Goal: Task Accomplishment & Management: Complete application form

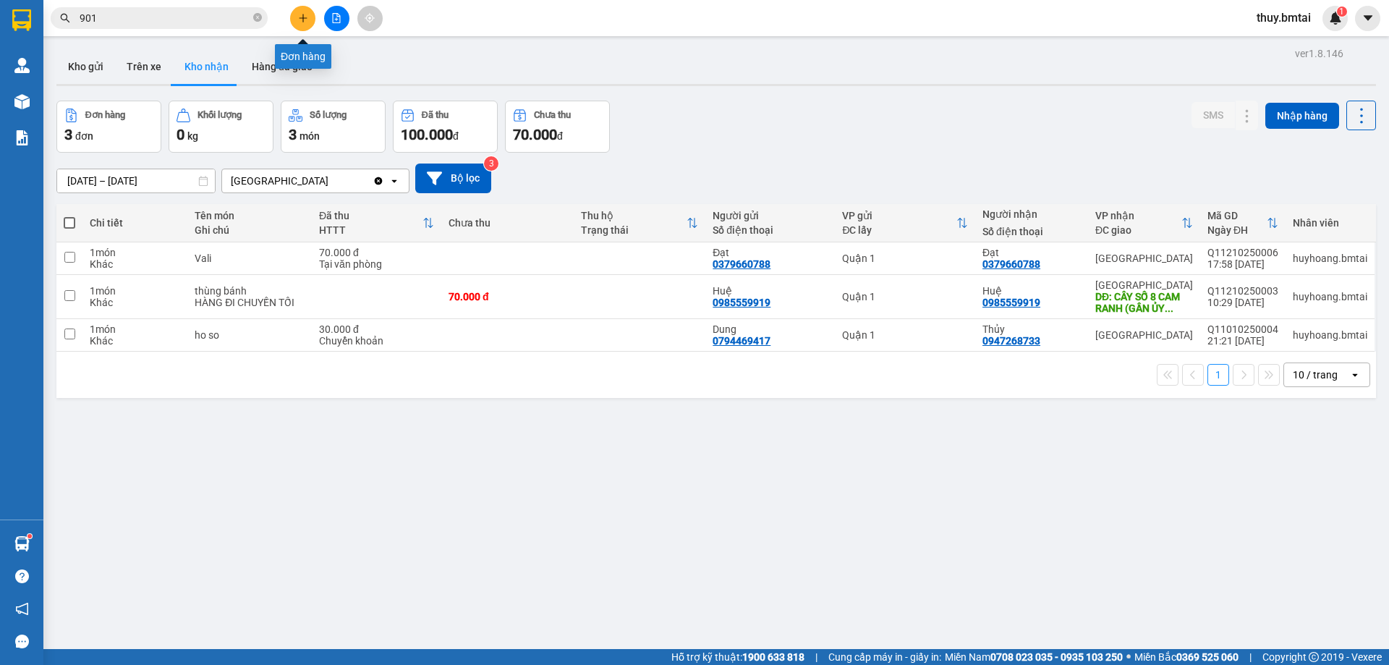
click at [302, 19] on icon "plus" at bounding box center [303, 18] width 10 height 10
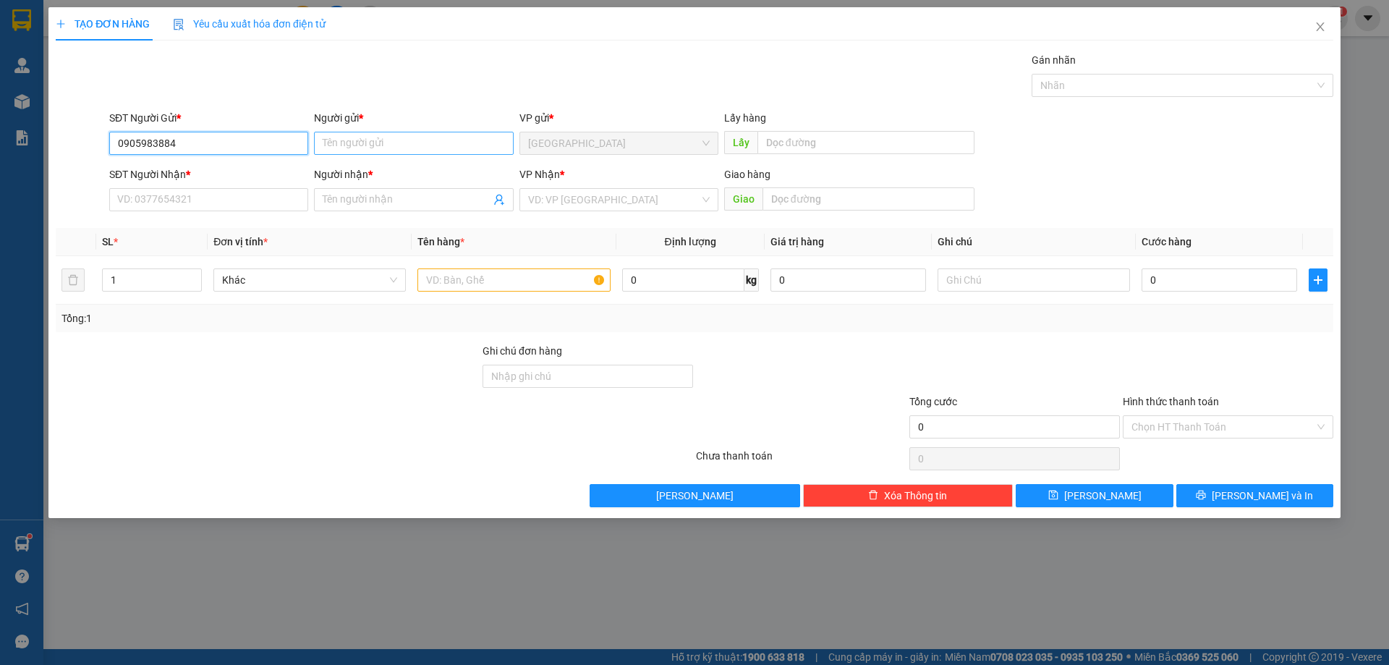
type input "0905983884"
click at [403, 148] on input "Người gửi *" at bounding box center [413, 143] width 199 height 23
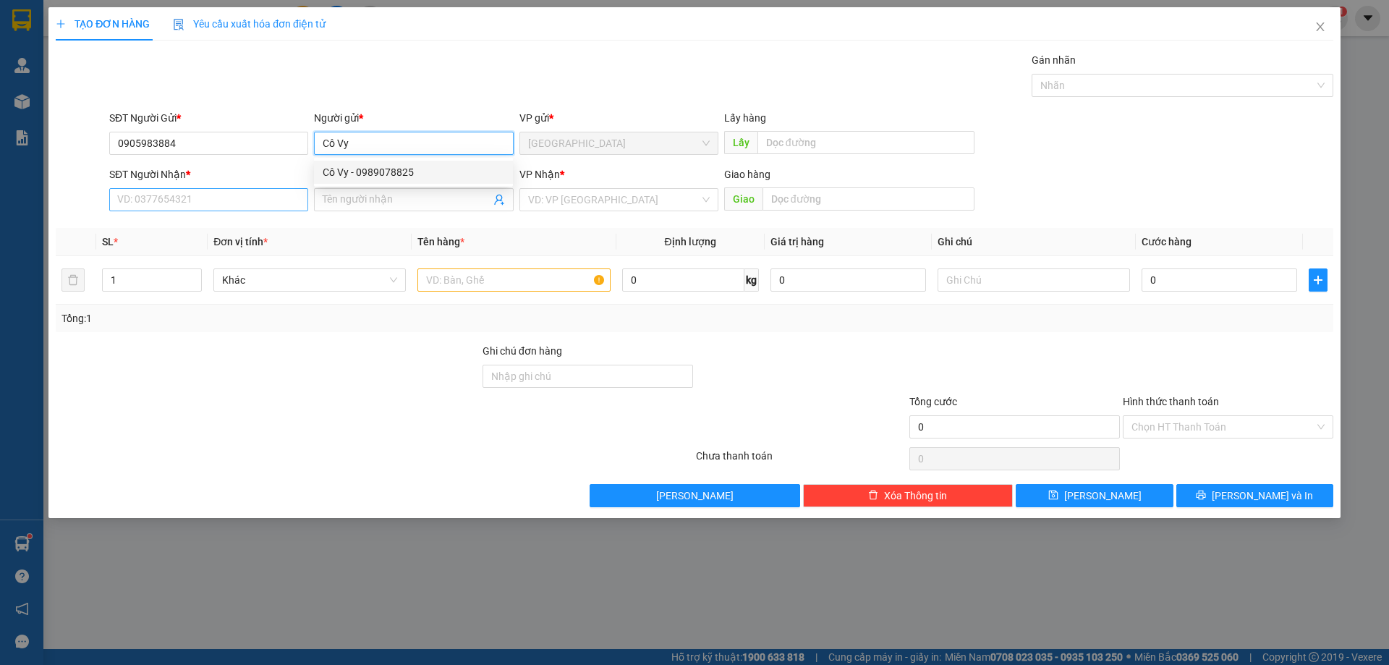
type input "Cô Vy"
click at [222, 197] on input "SĐT Người Nhận *" at bounding box center [208, 199] width 199 height 23
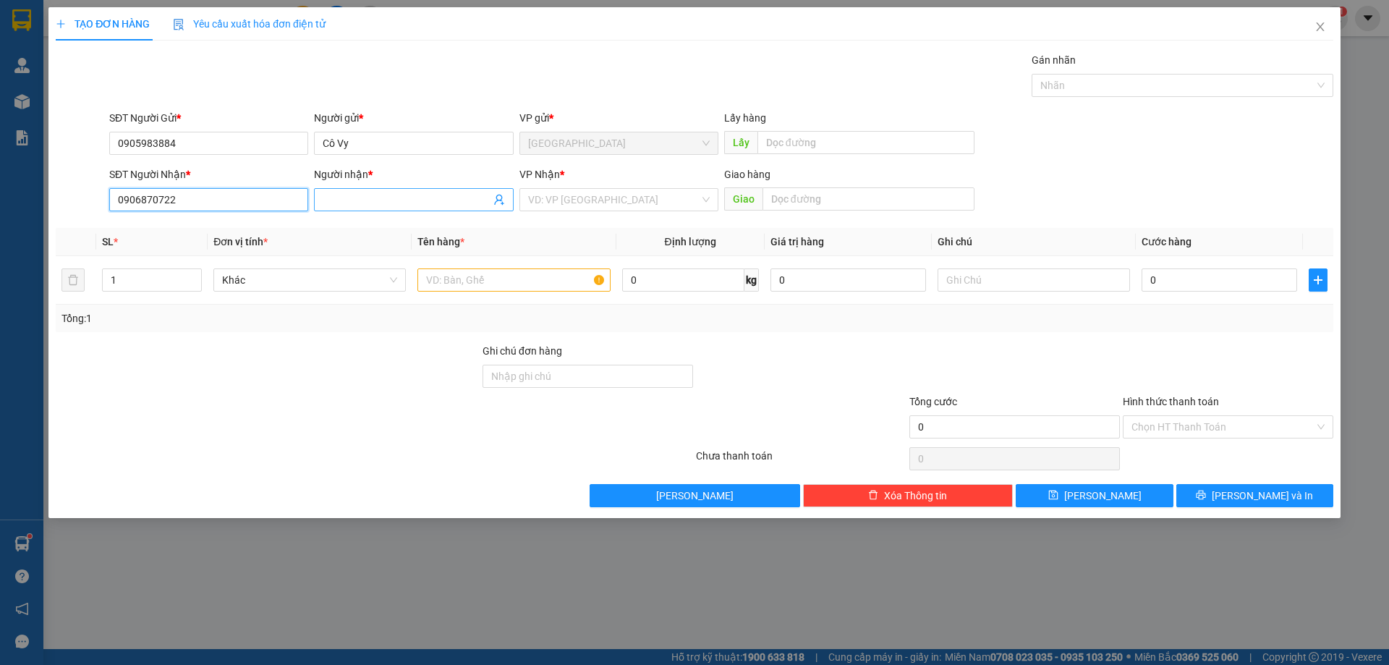
type input "0906870722"
click at [350, 204] on input "Người nhận *" at bounding box center [406, 200] width 167 height 16
type input "Nguyễn Tấn Đạt"
click at [600, 197] on input "search" at bounding box center [613, 200] width 171 height 22
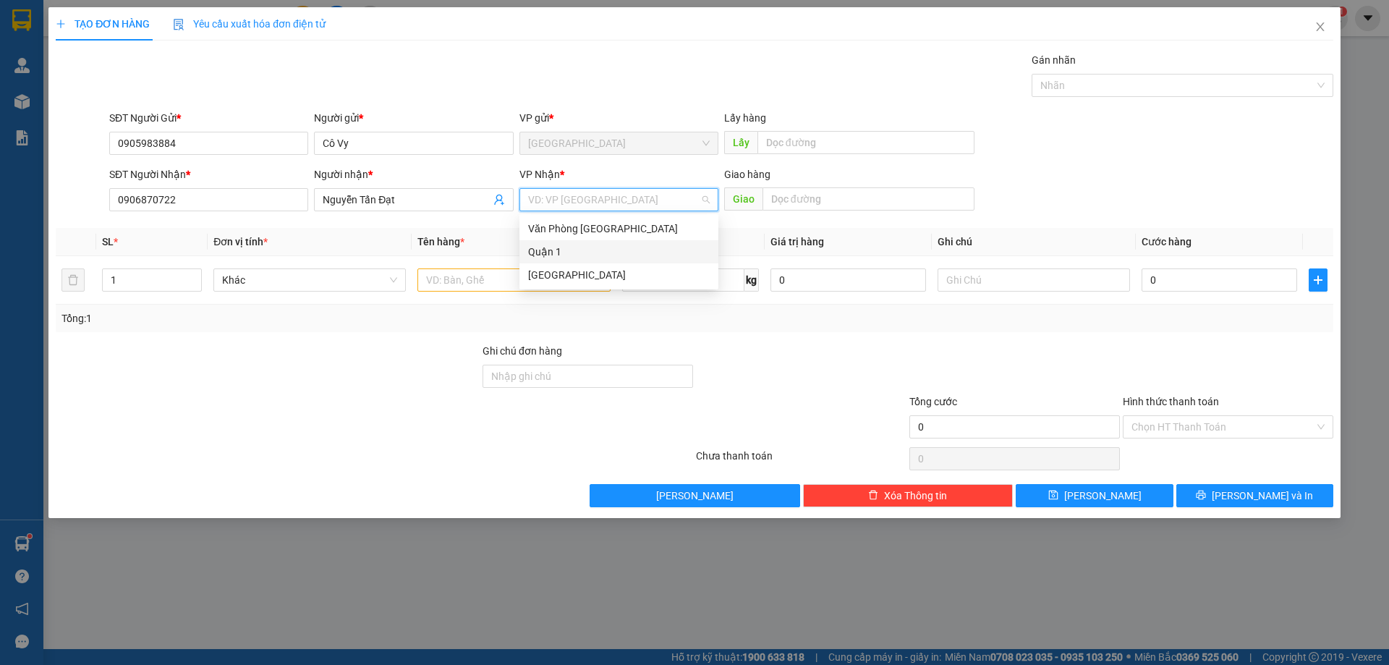
click at [592, 254] on div "Quận 1" at bounding box center [619, 252] width 182 height 16
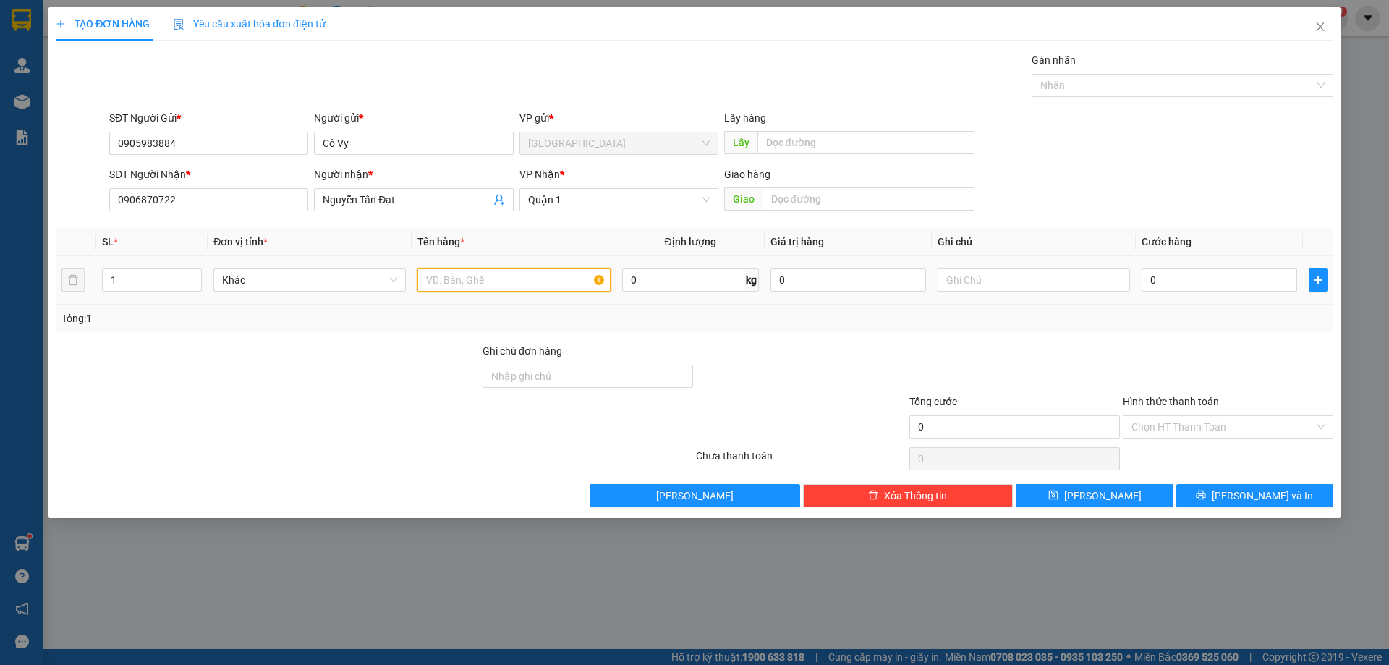
click at [537, 271] on input "text" at bounding box center [513, 279] width 192 height 23
type input "1 đôi dép"
click at [1171, 283] on input "0" at bounding box center [1219, 279] width 156 height 23
type input "3"
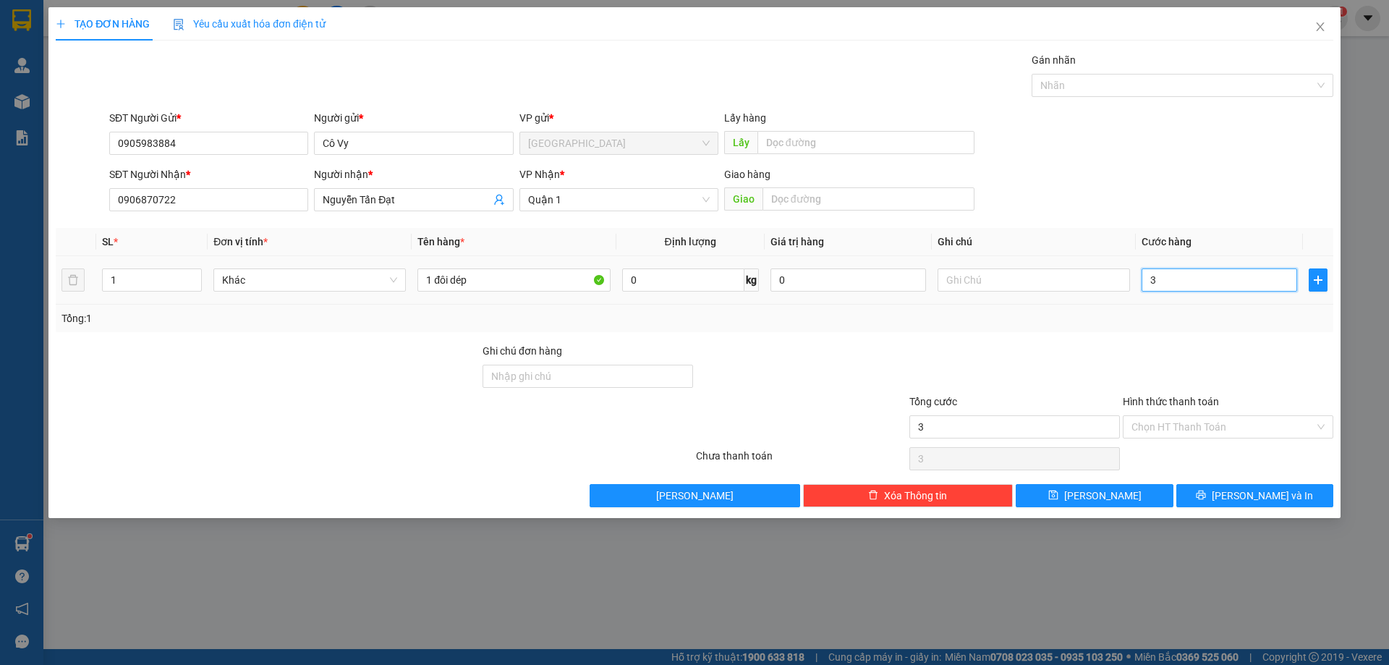
type input "3"
type input "30"
type input "30.000"
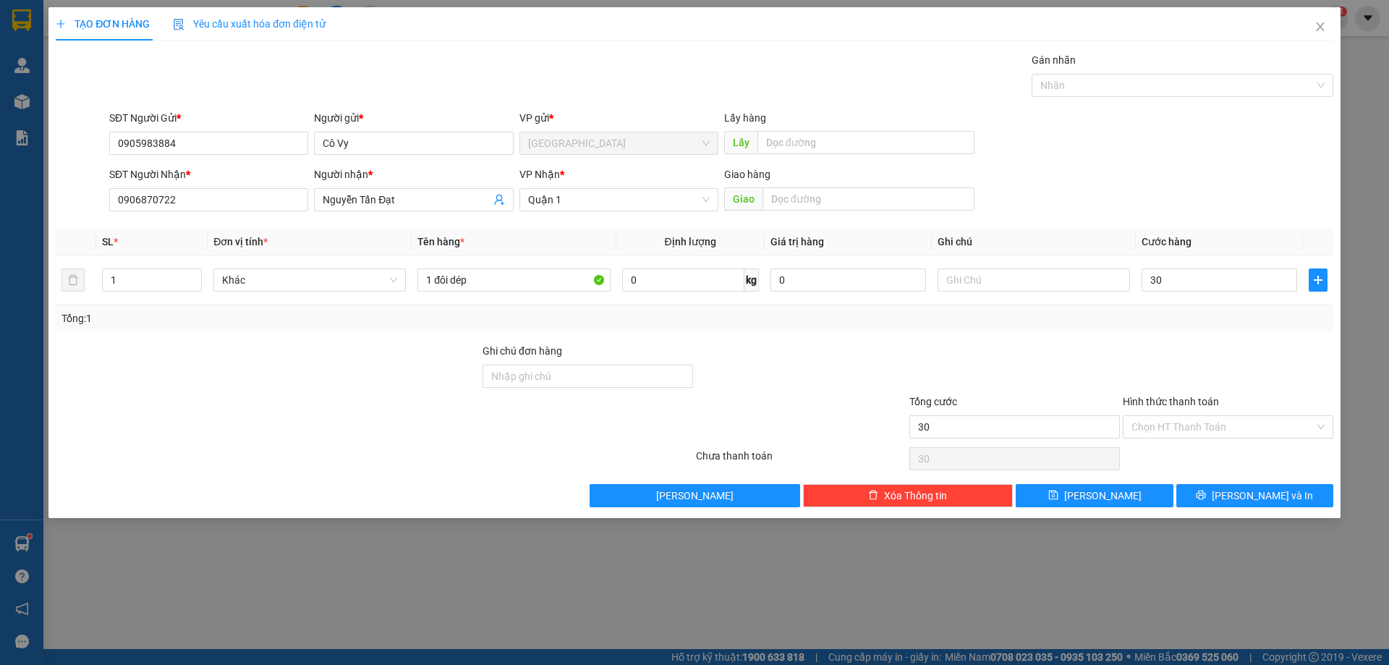
type input "30.000"
click at [1211, 357] on div at bounding box center [1227, 368] width 213 height 51
click at [1222, 423] on input "Hình thức thanh toán" at bounding box center [1222, 427] width 183 height 22
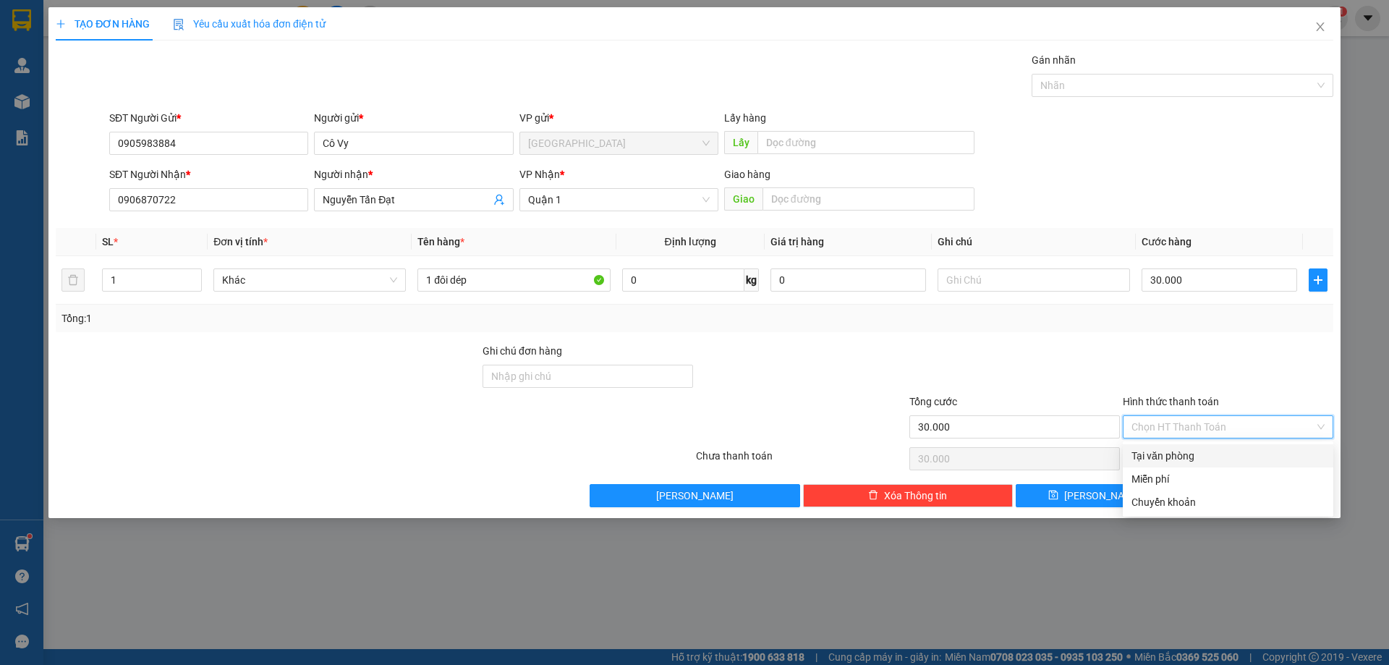
click at [1210, 452] on div "Tại văn phòng" at bounding box center [1227, 456] width 193 height 16
type input "0"
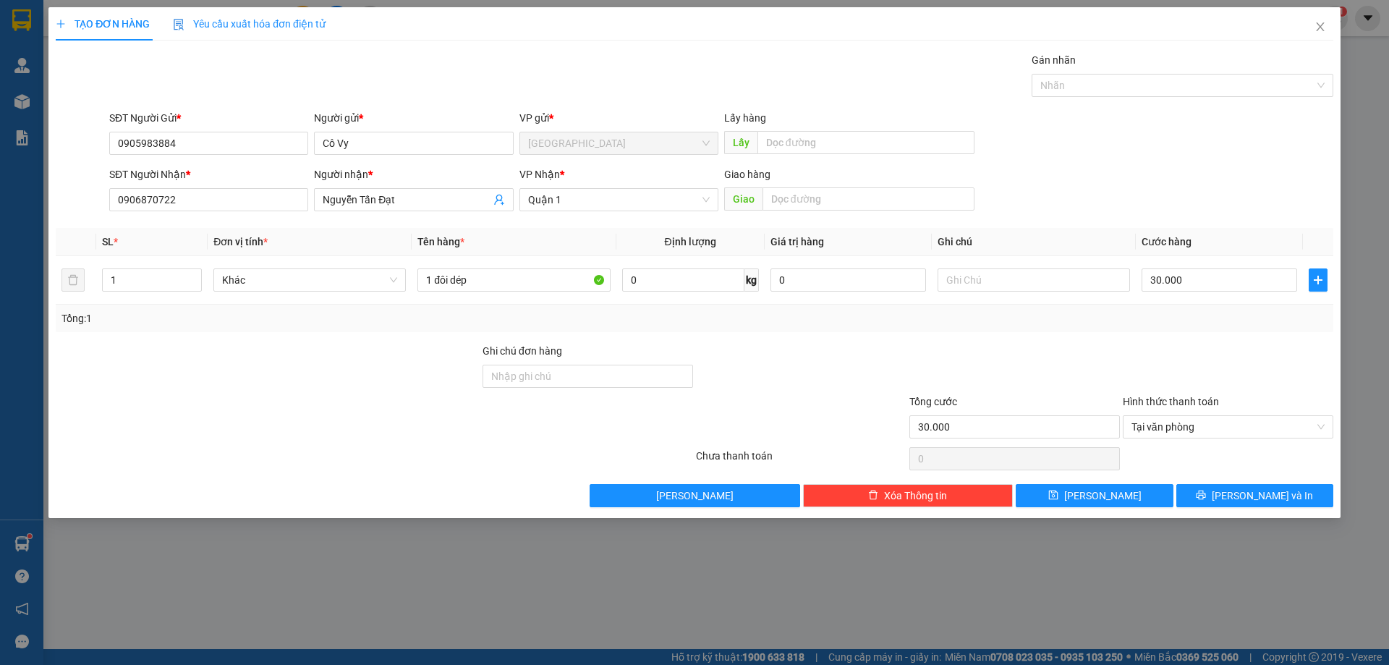
click at [1154, 359] on div at bounding box center [1227, 368] width 213 height 51
click at [1269, 491] on span "[PERSON_NAME] và In" at bounding box center [1261, 495] width 101 height 16
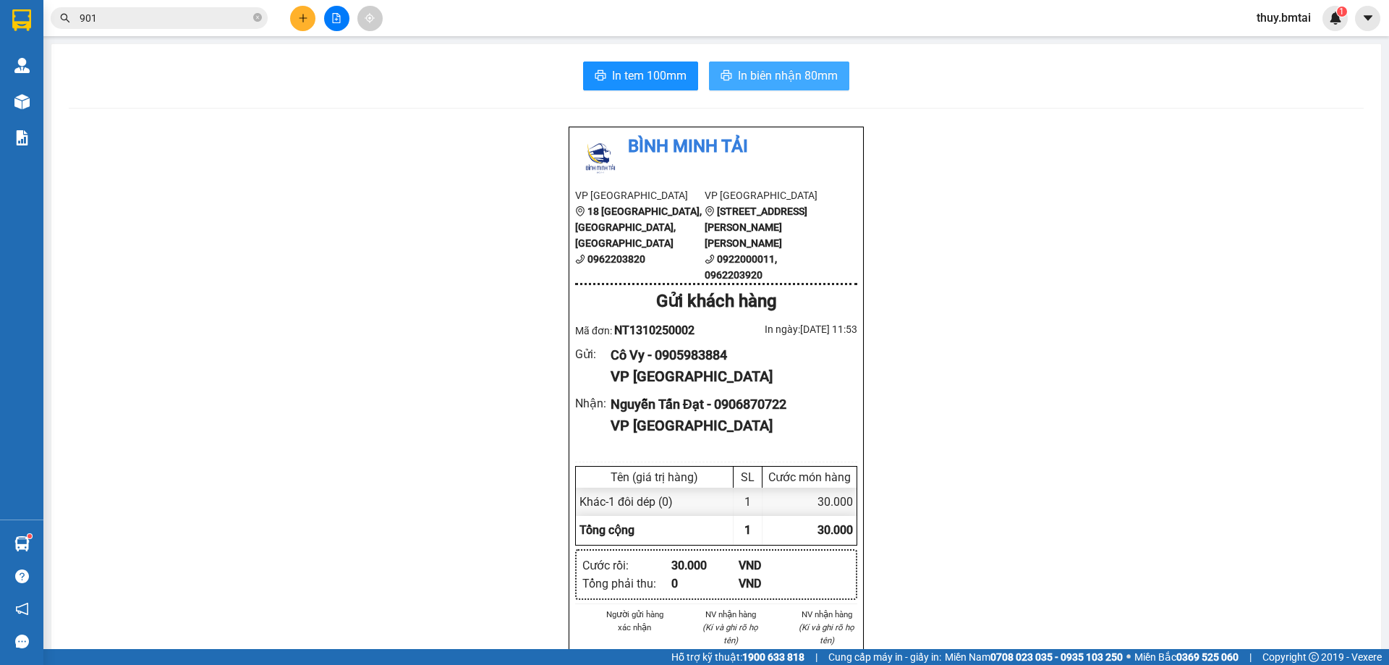
click at [749, 78] on span "In biên nhận 80mm" at bounding box center [788, 76] width 100 height 18
click at [627, 77] on span "In tem 100mm" at bounding box center [649, 76] width 74 height 18
